Goal: Find specific page/section: Find specific page/section

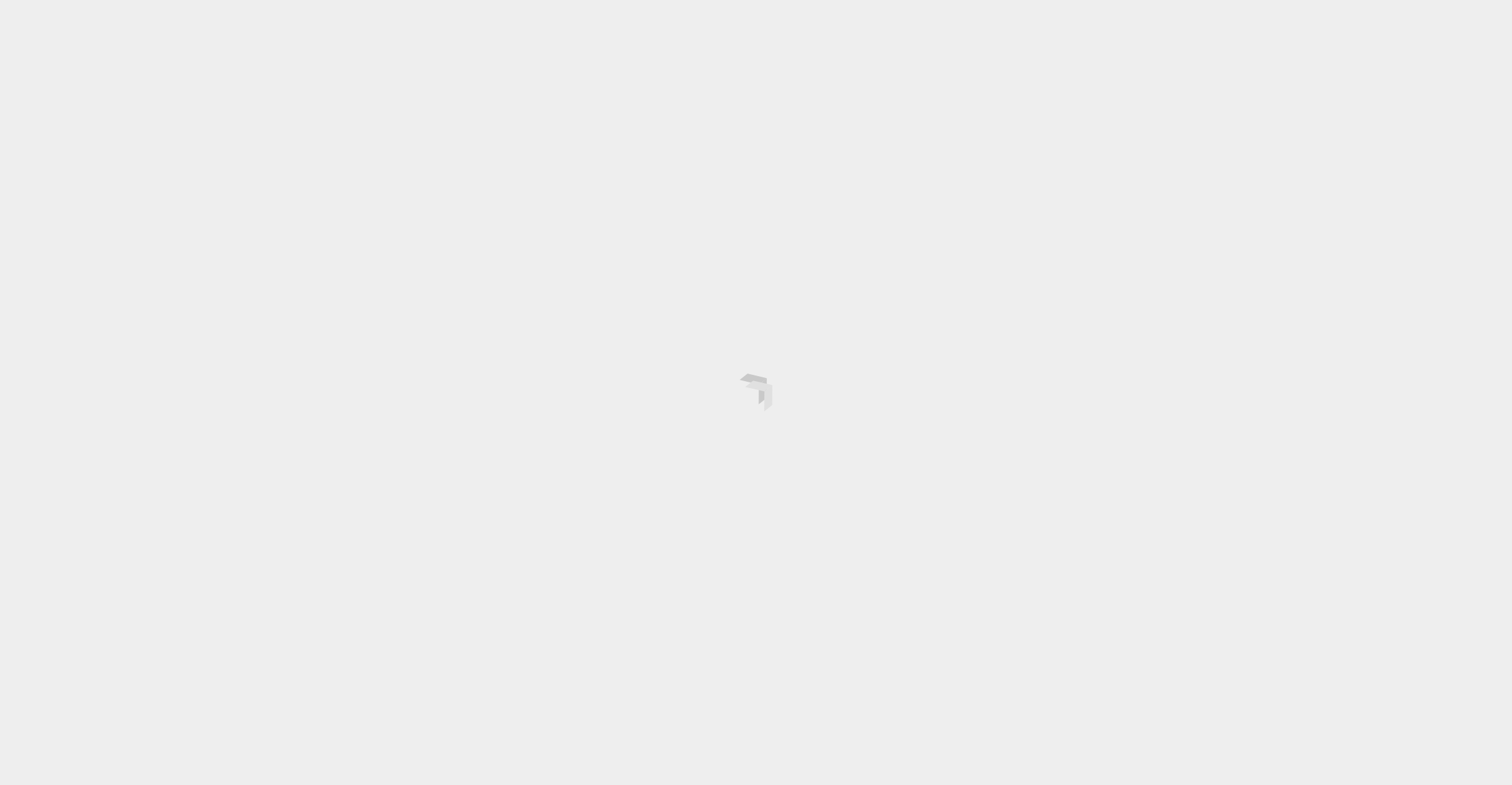
click at [1052, 491] on div at bounding box center [756, 392] width 1512 height 785
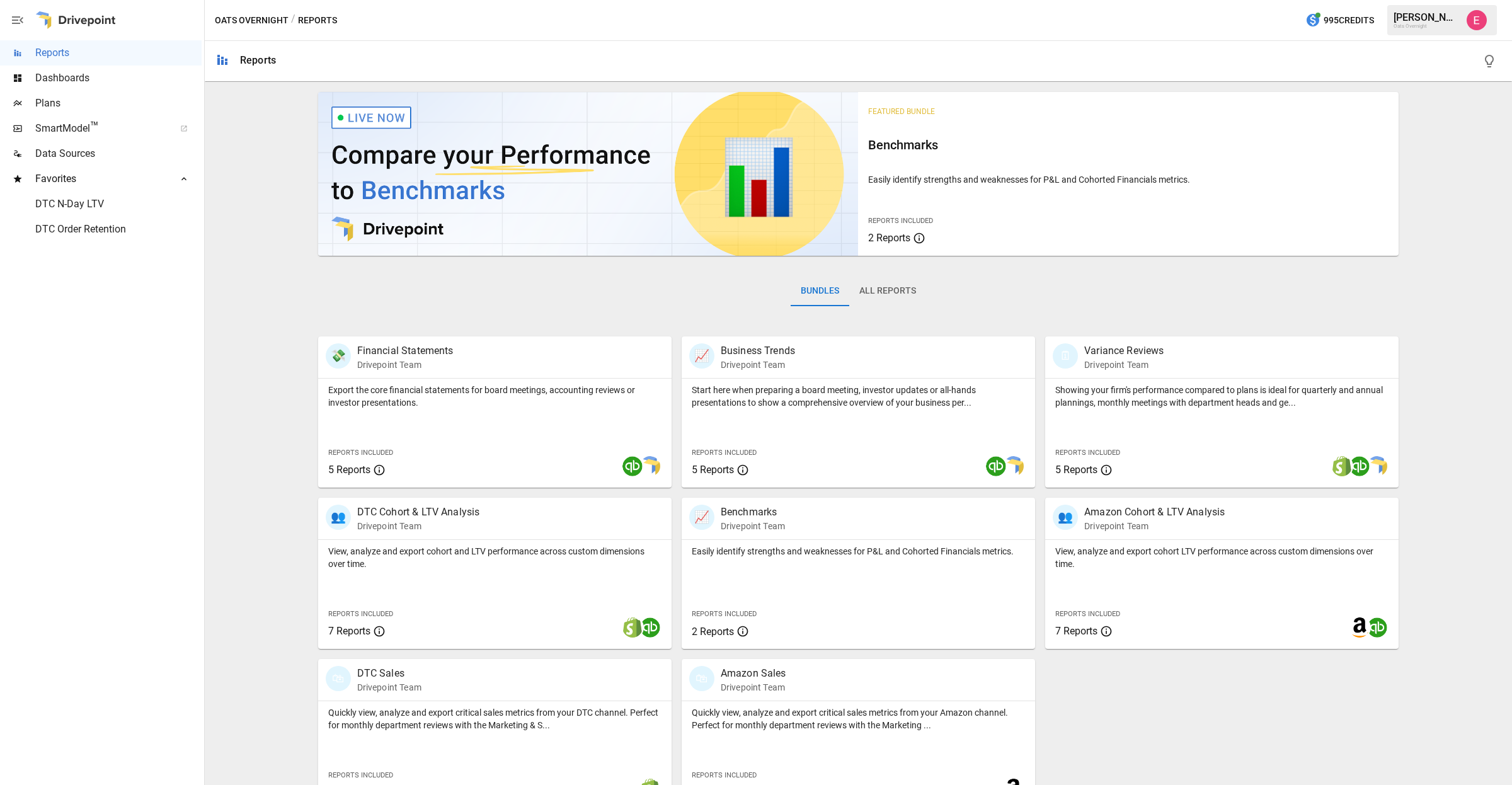
click at [1399, 483] on div "Featured Bundle Benchmarks Easily identify strengths and weaknesses for P&L and…" at bounding box center [858, 448] width 1297 height 723
click at [67, 126] on span "SmartModel ™" at bounding box center [101, 128] width 131 height 15
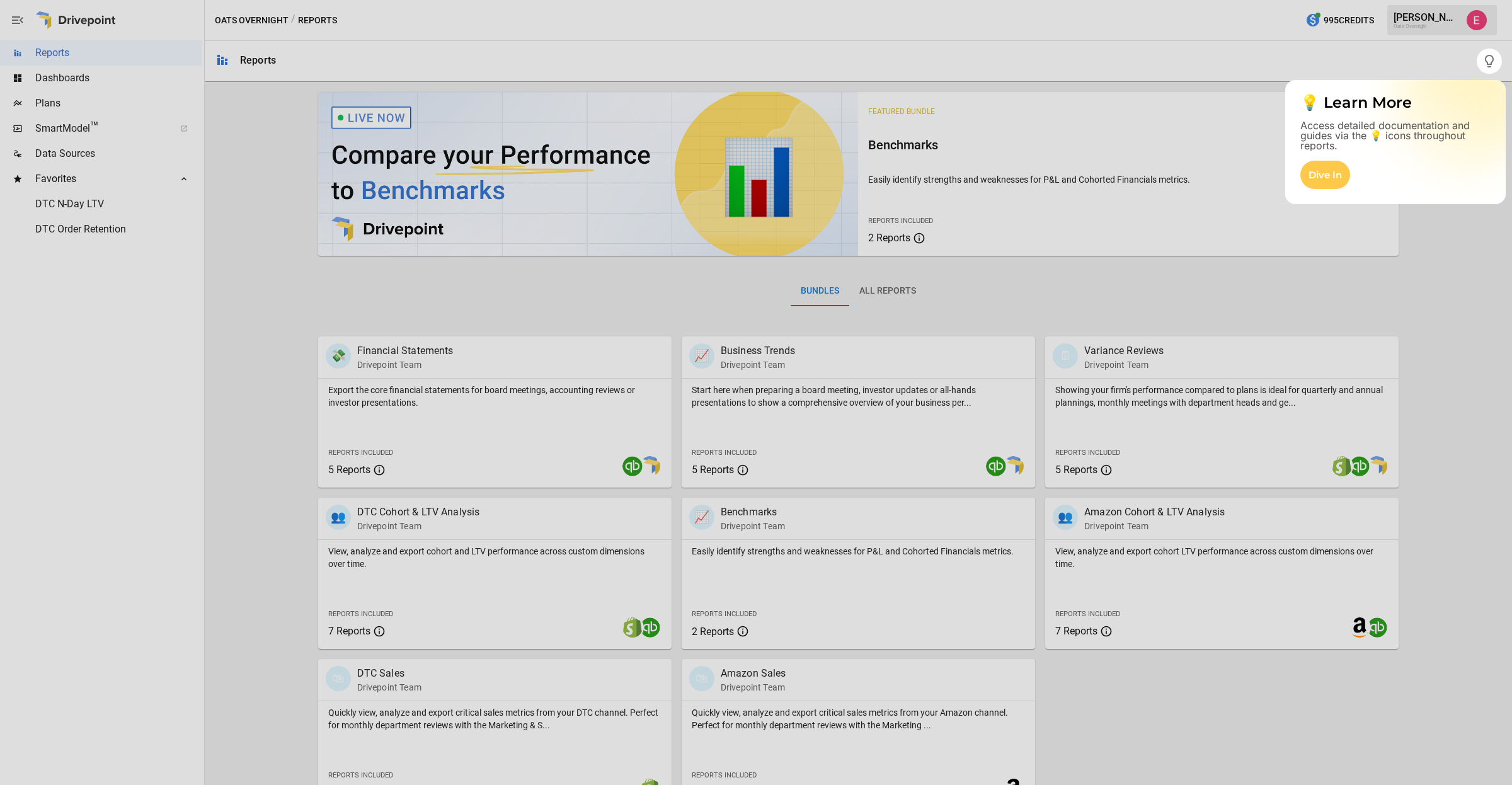
click at [62, 109] on div at bounding box center [756, 429] width 1512 height 711
click at [60, 106] on div at bounding box center [756, 429] width 1512 height 711
click at [1322, 185] on div "Dive In" at bounding box center [1325, 175] width 50 height 28
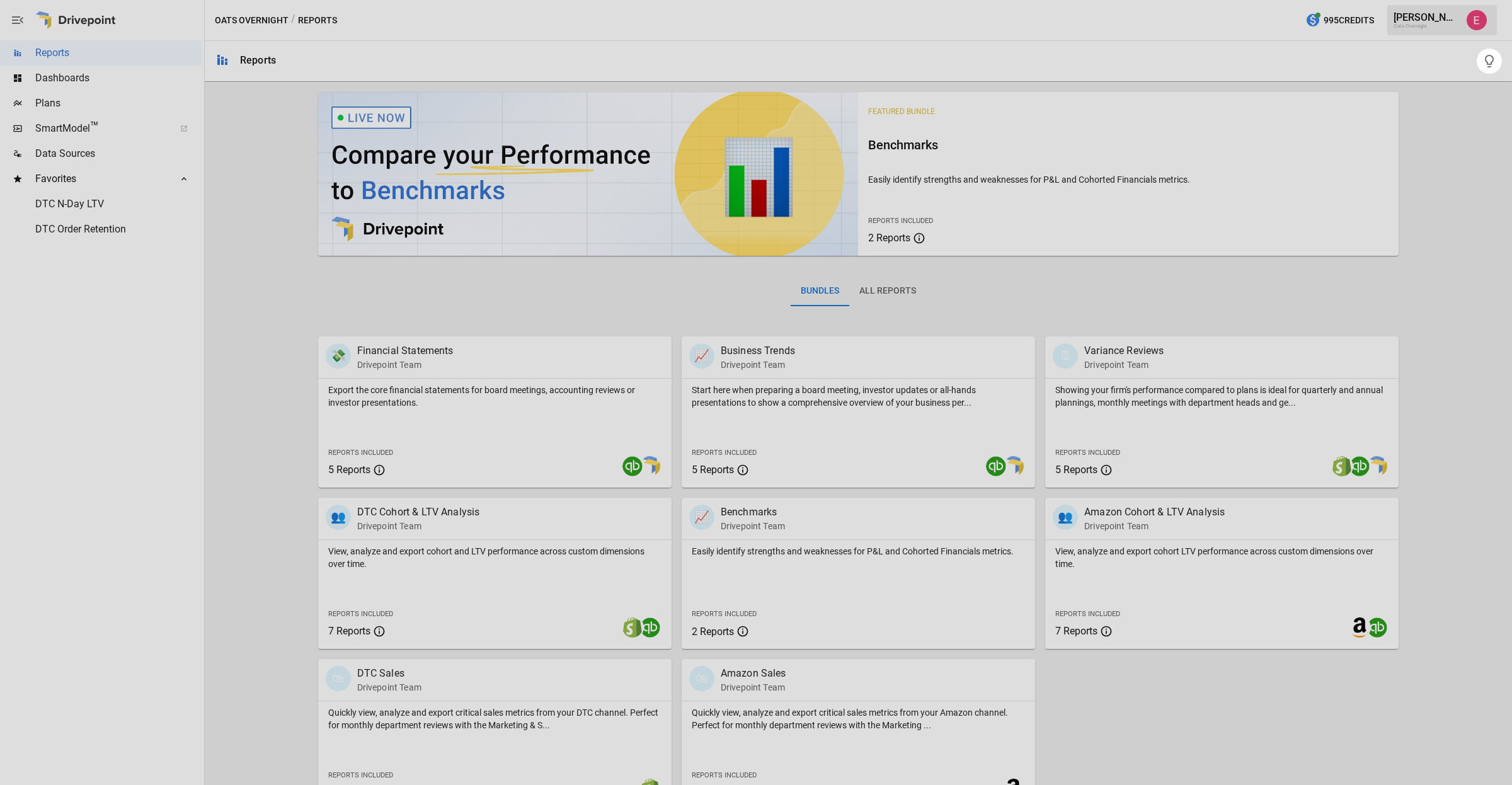
click at [1413, 225] on div at bounding box center [756, 429] width 1512 height 711
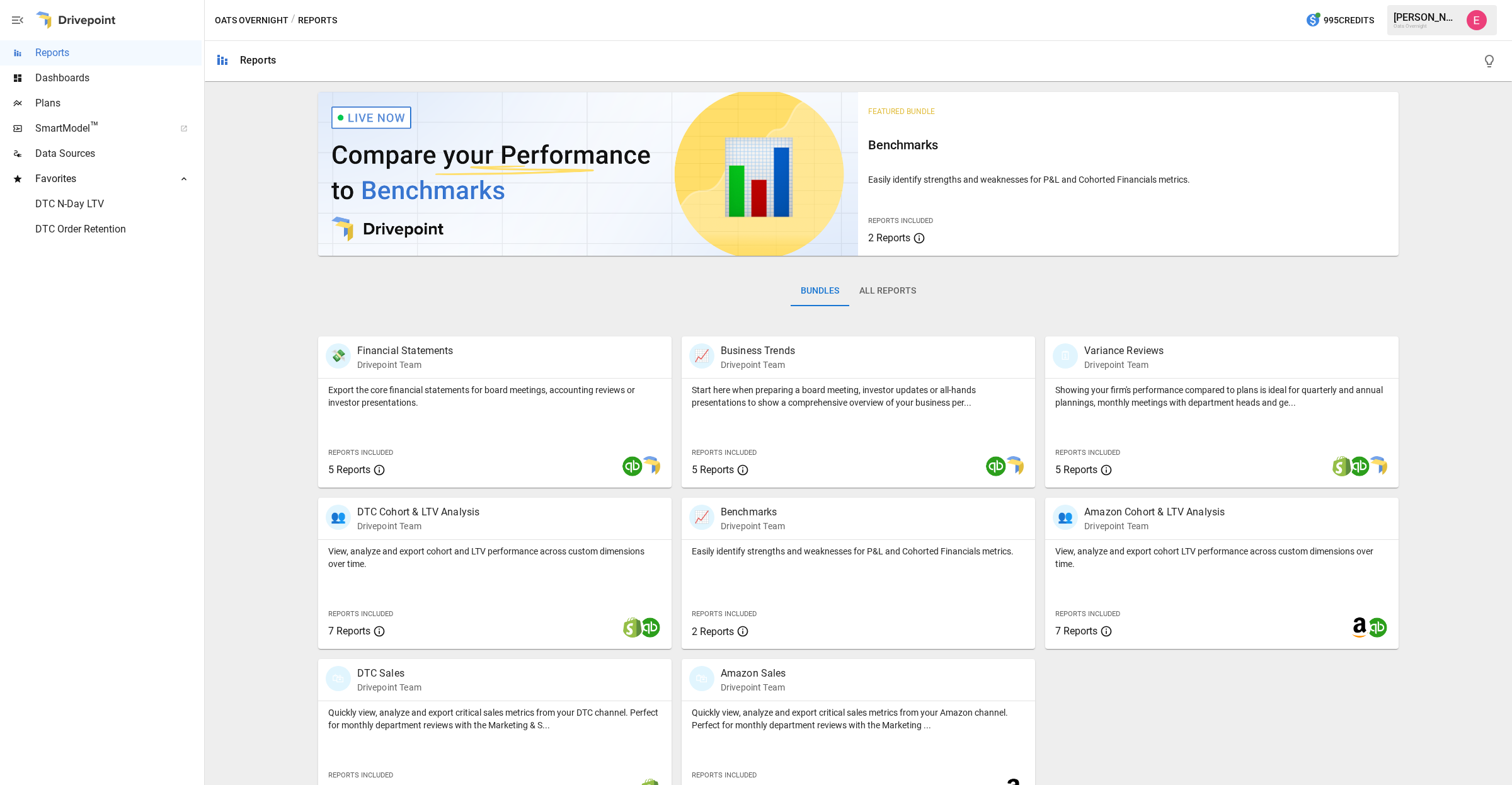
click at [74, 125] on span "SmartModel ™" at bounding box center [101, 128] width 131 height 15
click at [51, 96] on span "Plans" at bounding box center [118, 103] width 166 height 15
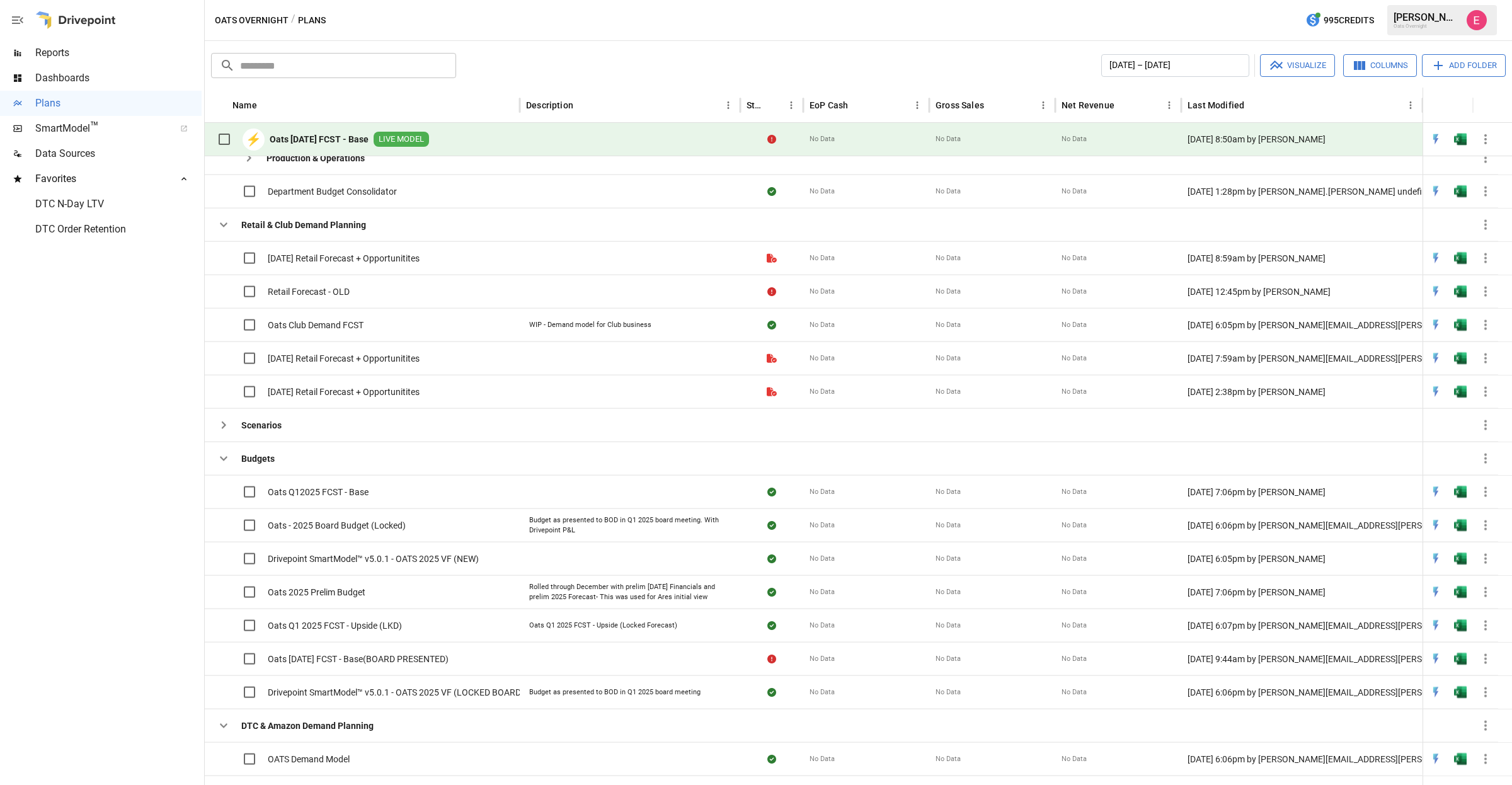
scroll to position [403, 0]
click at [429, 652] on span "Oats [DATE] FCST - Base(BOARD PRESENTED)" at bounding box center [358, 658] width 181 height 13
